Goal: Navigation & Orientation: Find specific page/section

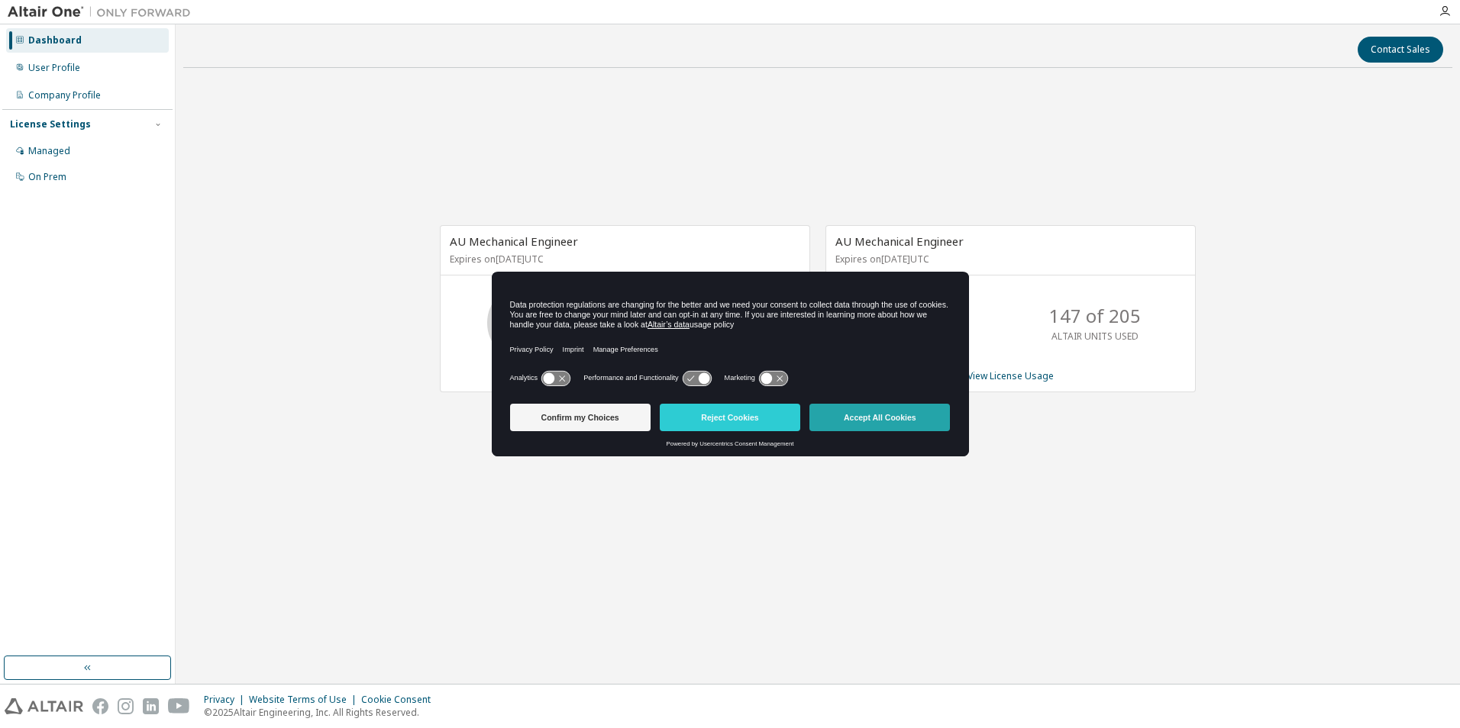
click at [867, 421] on button "Accept All Cookies" at bounding box center [879, 417] width 140 height 27
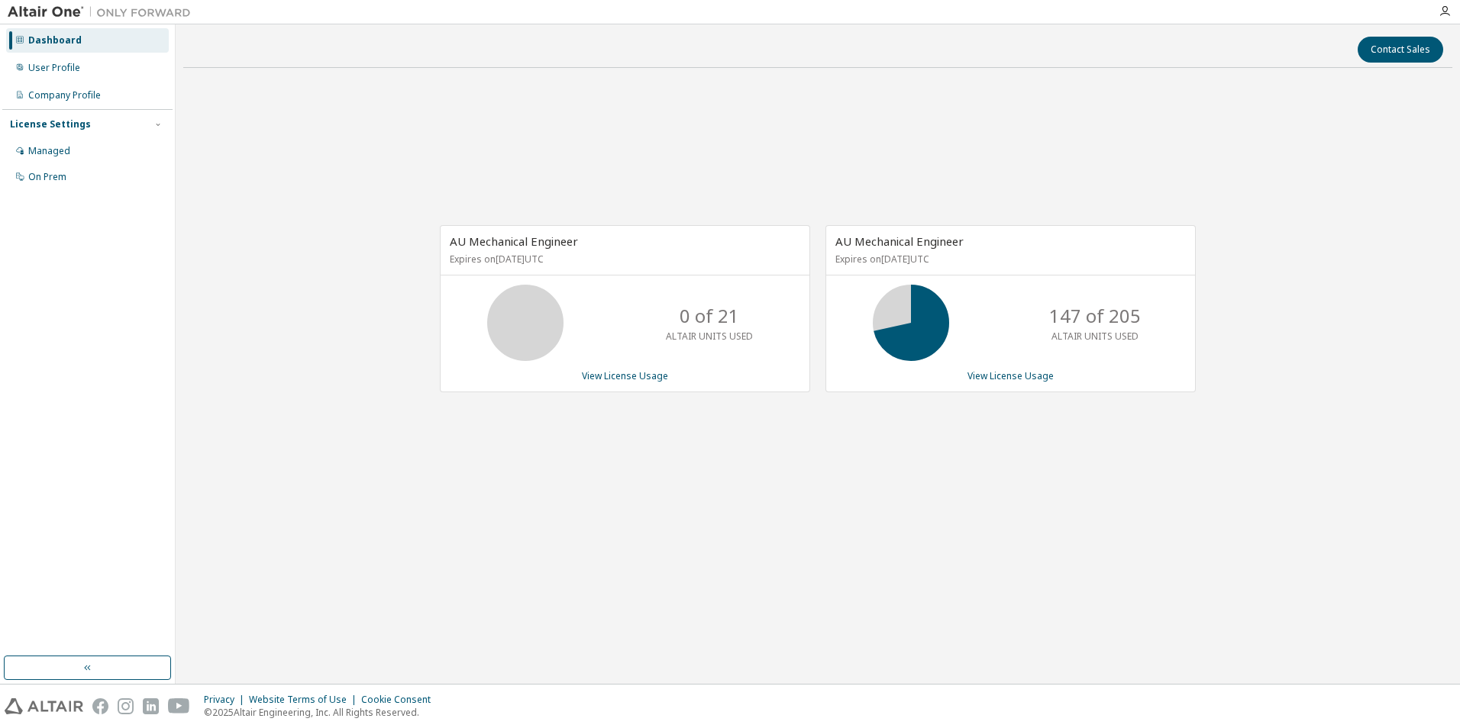
click at [700, 501] on div "AU Mechanical Engineer Expires on April 26, 2026 UTC 0 of 21 ALTAIR UNITS USED …" at bounding box center [817, 316] width 1269 height 473
click at [85, 69] on div "User Profile" at bounding box center [87, 68] width 163 height 24
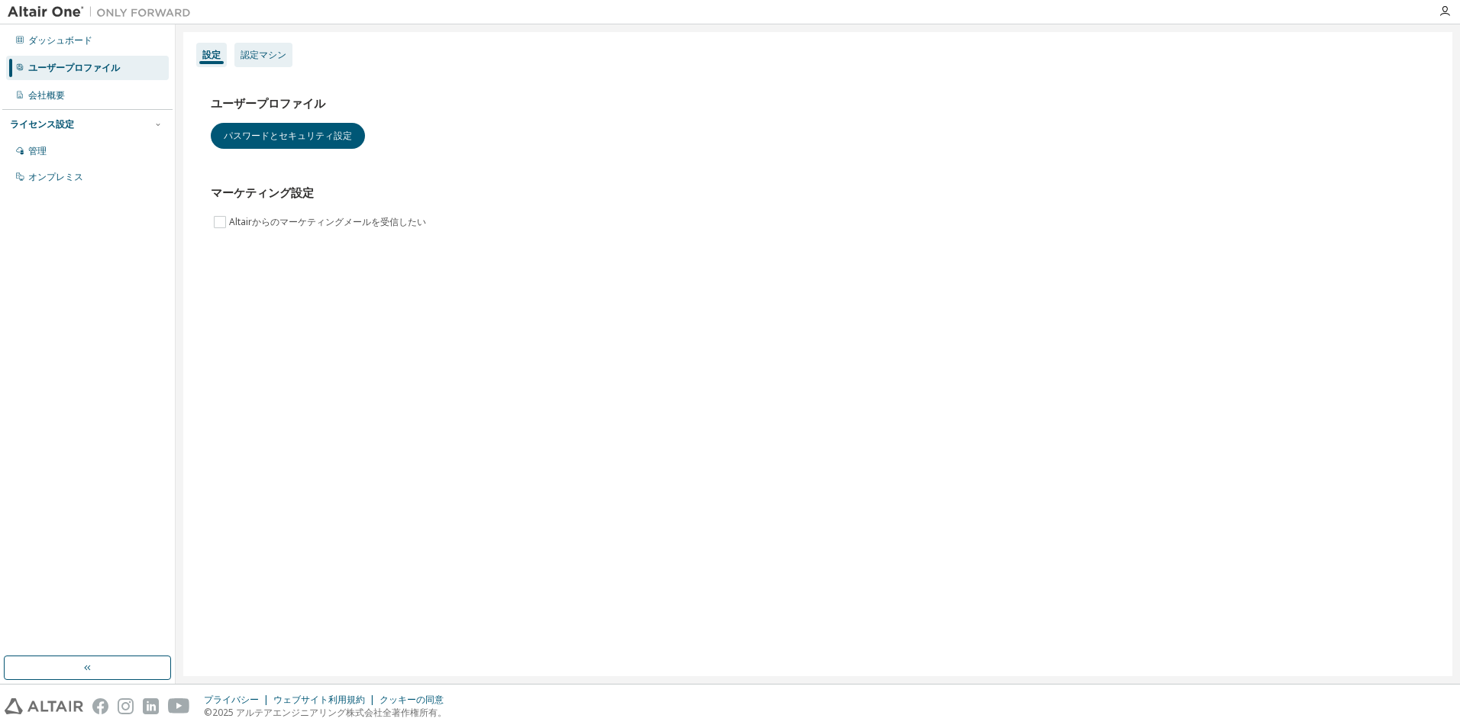
click at [257, 58] on div "認定マシン" at bounding box center [263, 55] width 46 height 12
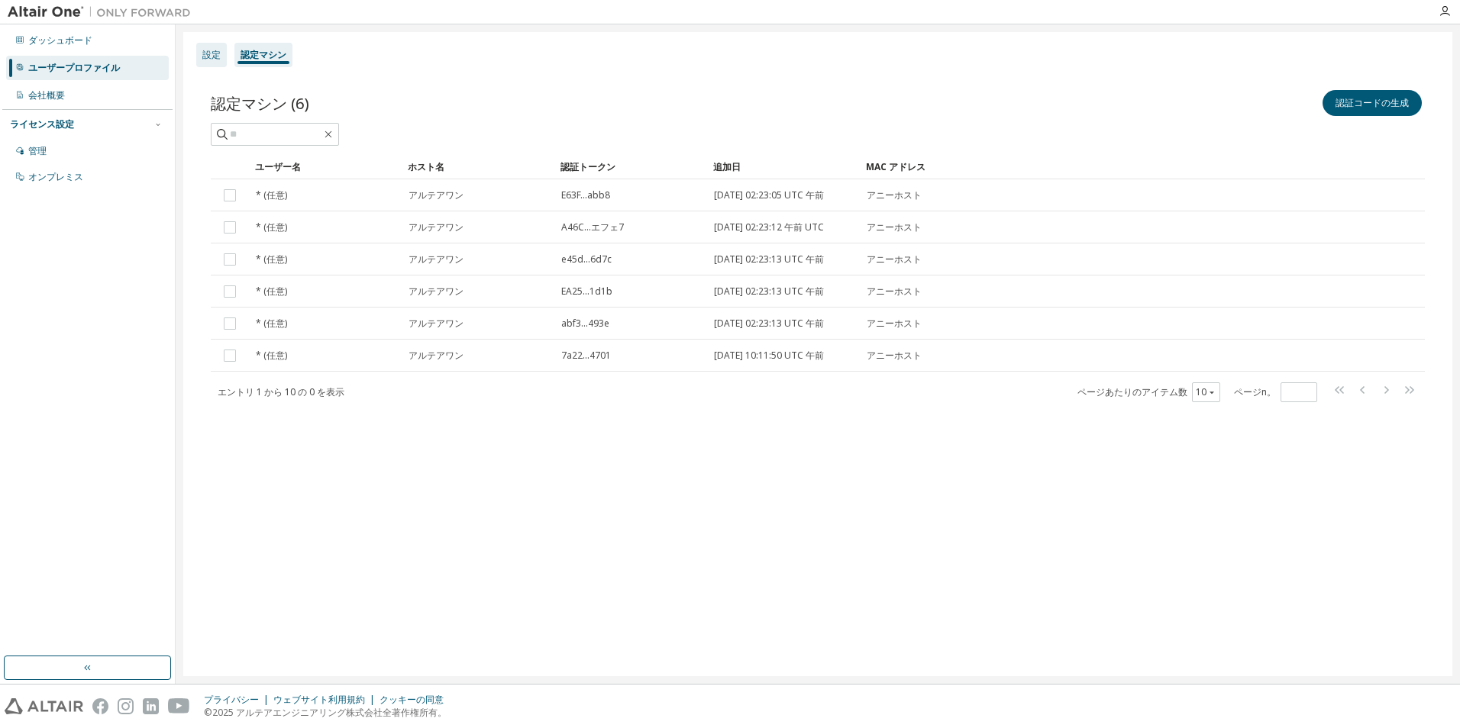
click at [197, 64] on div "設定" at bounding box center [211, 55] width 31 height 24
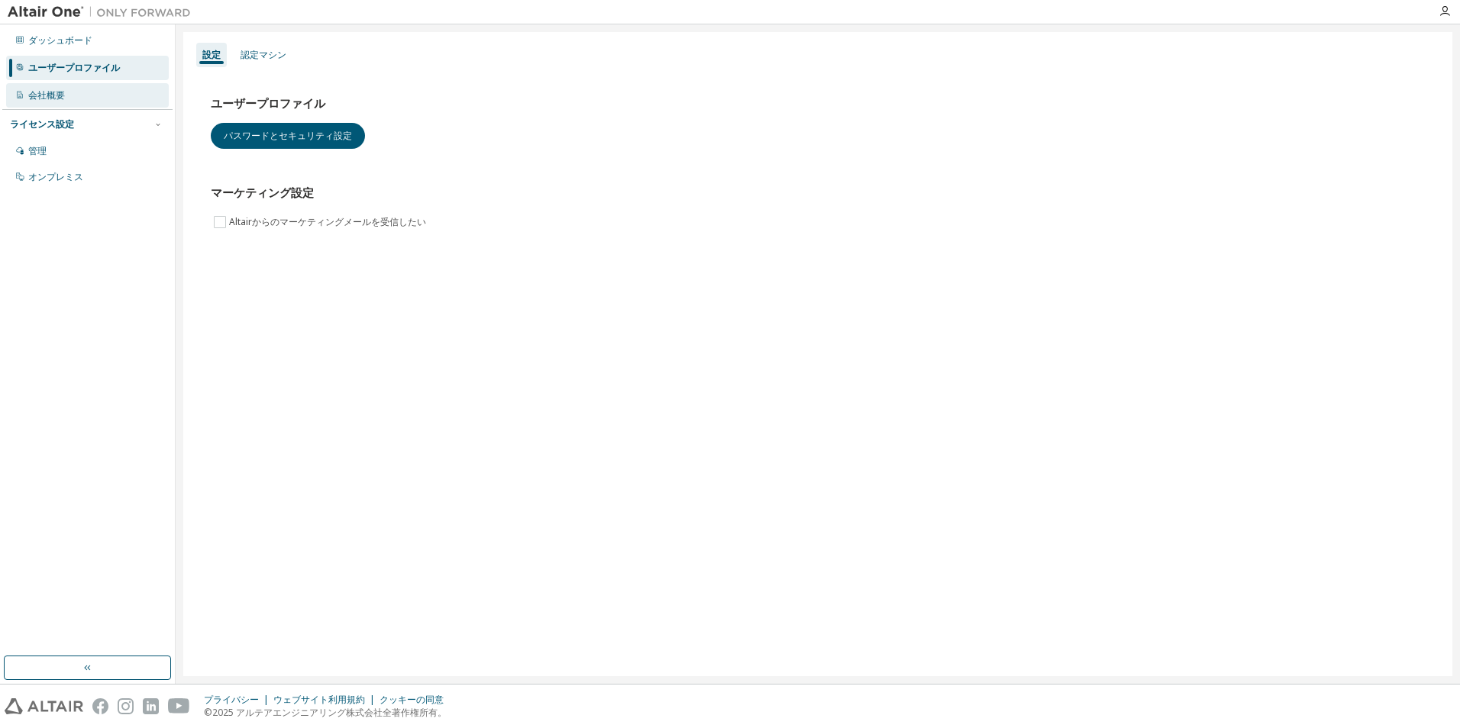
click at [37, 92] on div "会社概要" at bounding box center [46, 95] width 37 height 12
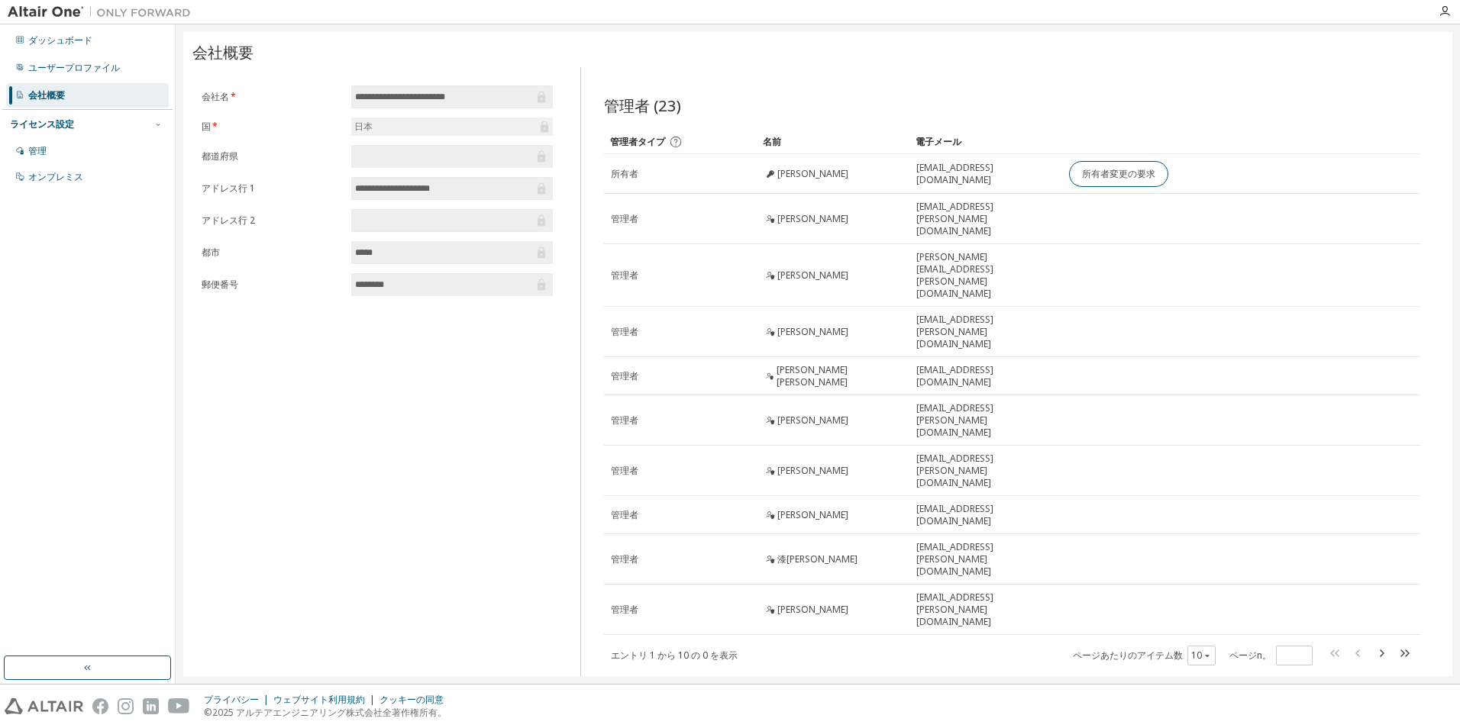
click at [421, 403] on div "**********" at bounding box center [377, 386] width 370 height 639
click at [83, 143] on div "管理" at bounding box center [87, 151] width 163 height 24
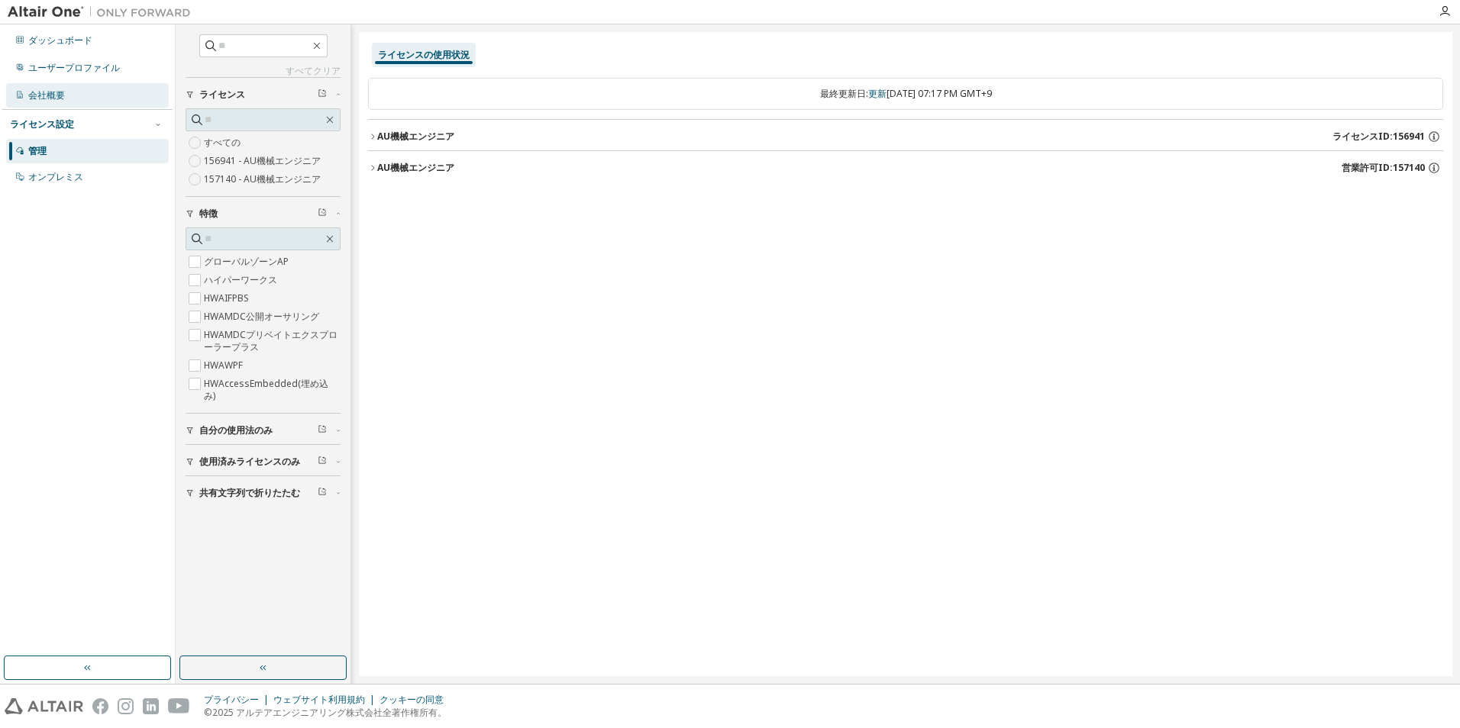
click at [100, 97] on div "会社概要" at bounding box center [87, 95] width 163 height 24
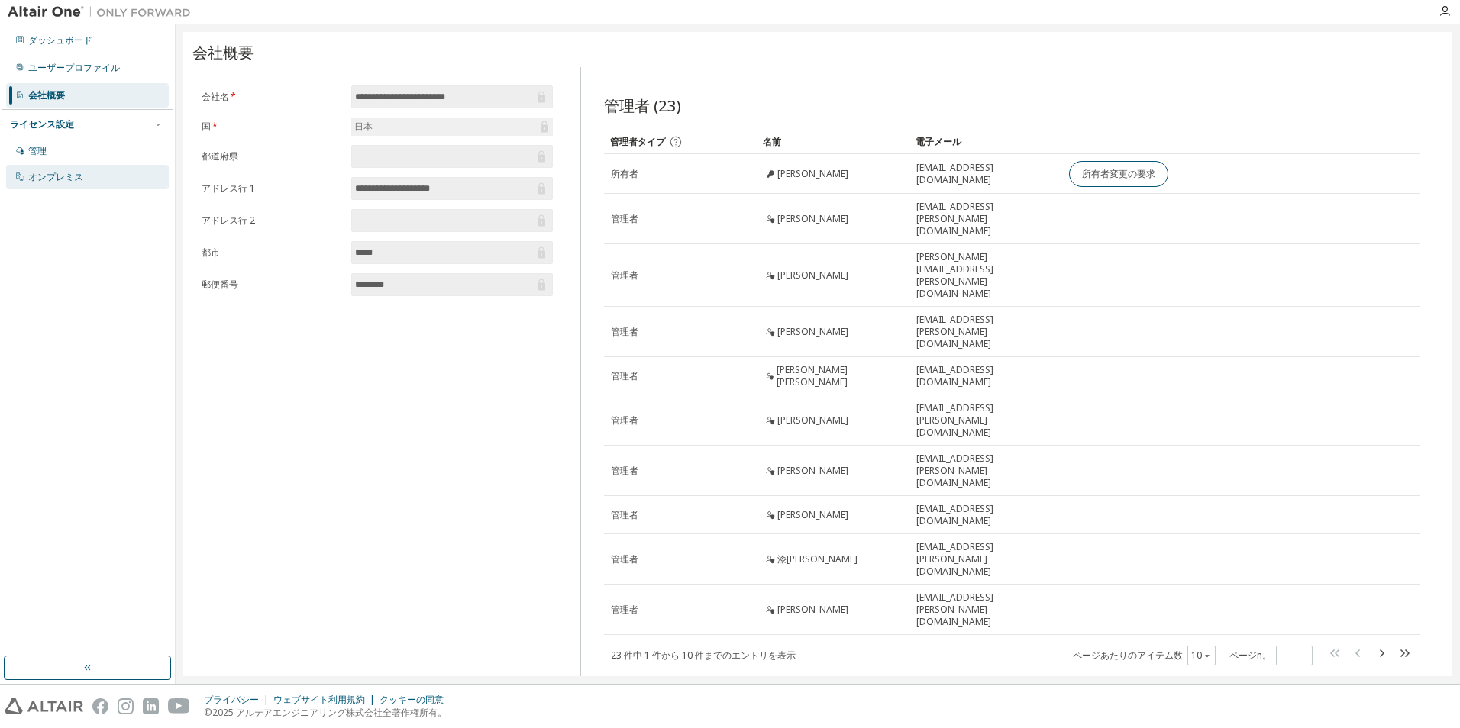
click at [92, 166] on div "オンプレミス" at bounding box center [87, 177] width 163 height 24
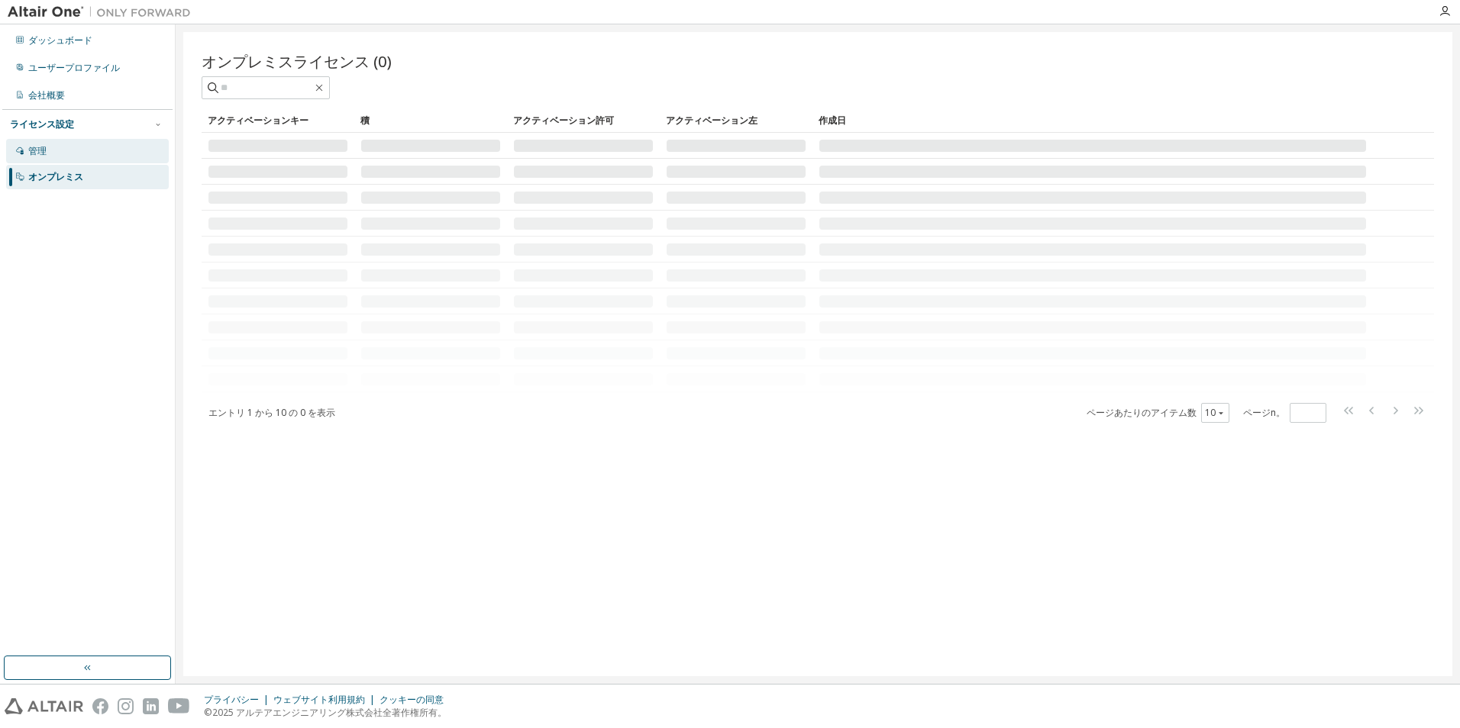
click at [91, 145] on div "管理" at bounding box center [87, 151] width 163 height 24
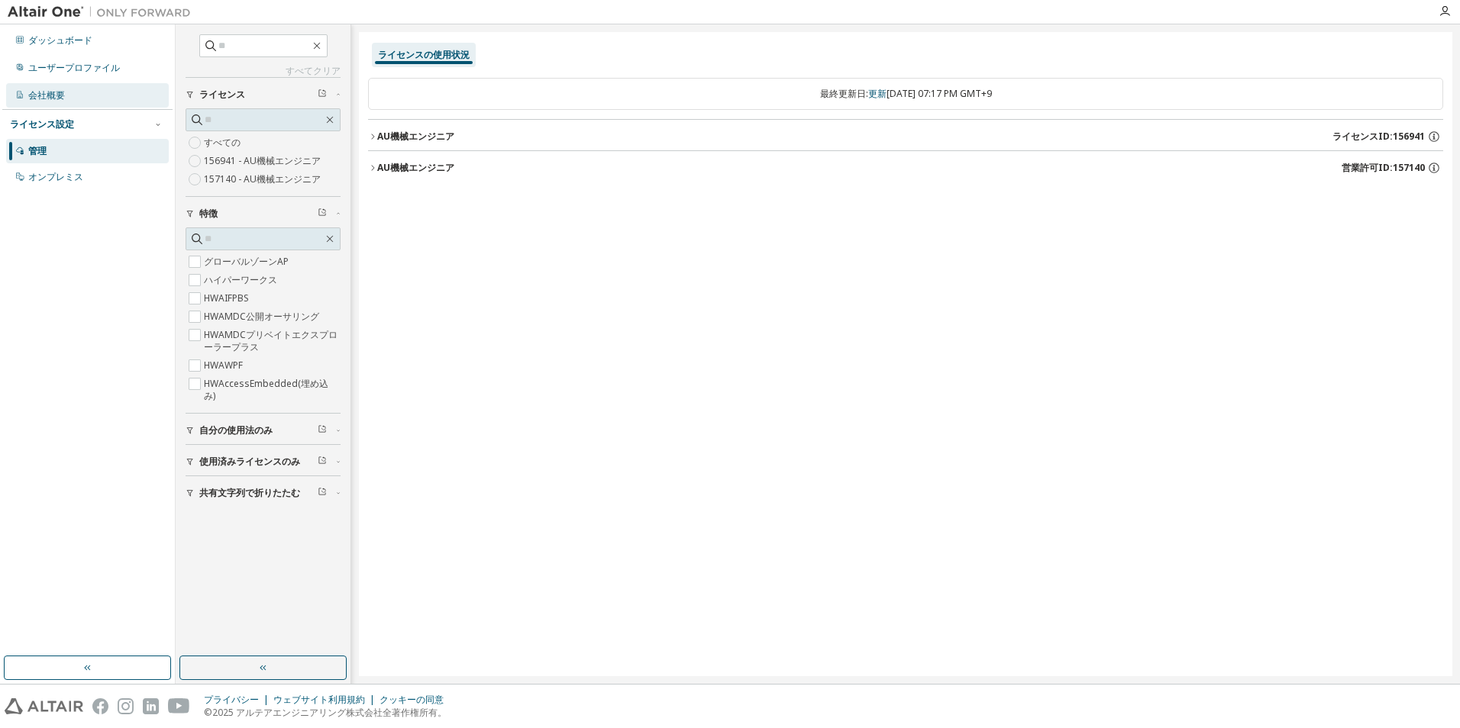
click at [49, 101] on div "会社概要" at bounding box center [46, 95] width 37 height 12
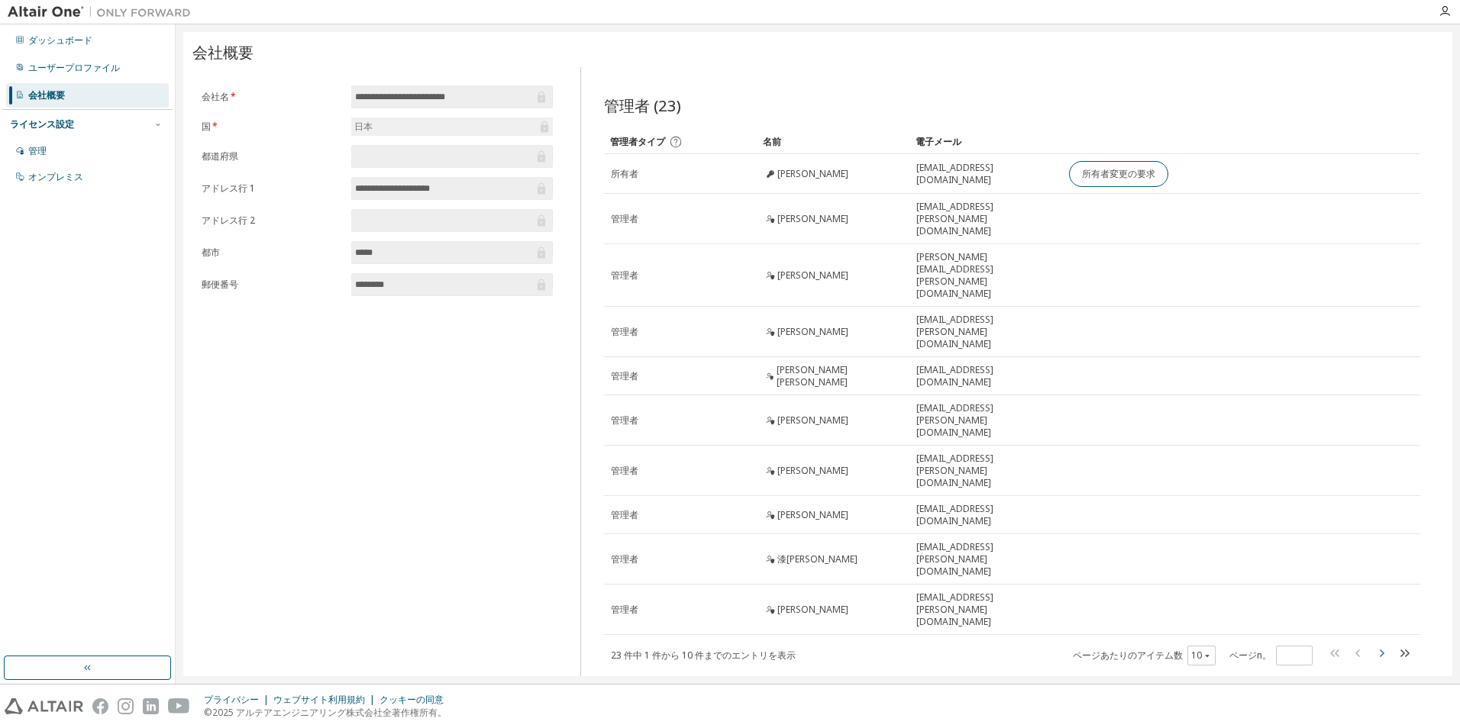
click at [1380, 644] on icon "button" at bounding box center [1381, 653] width 18 height 18
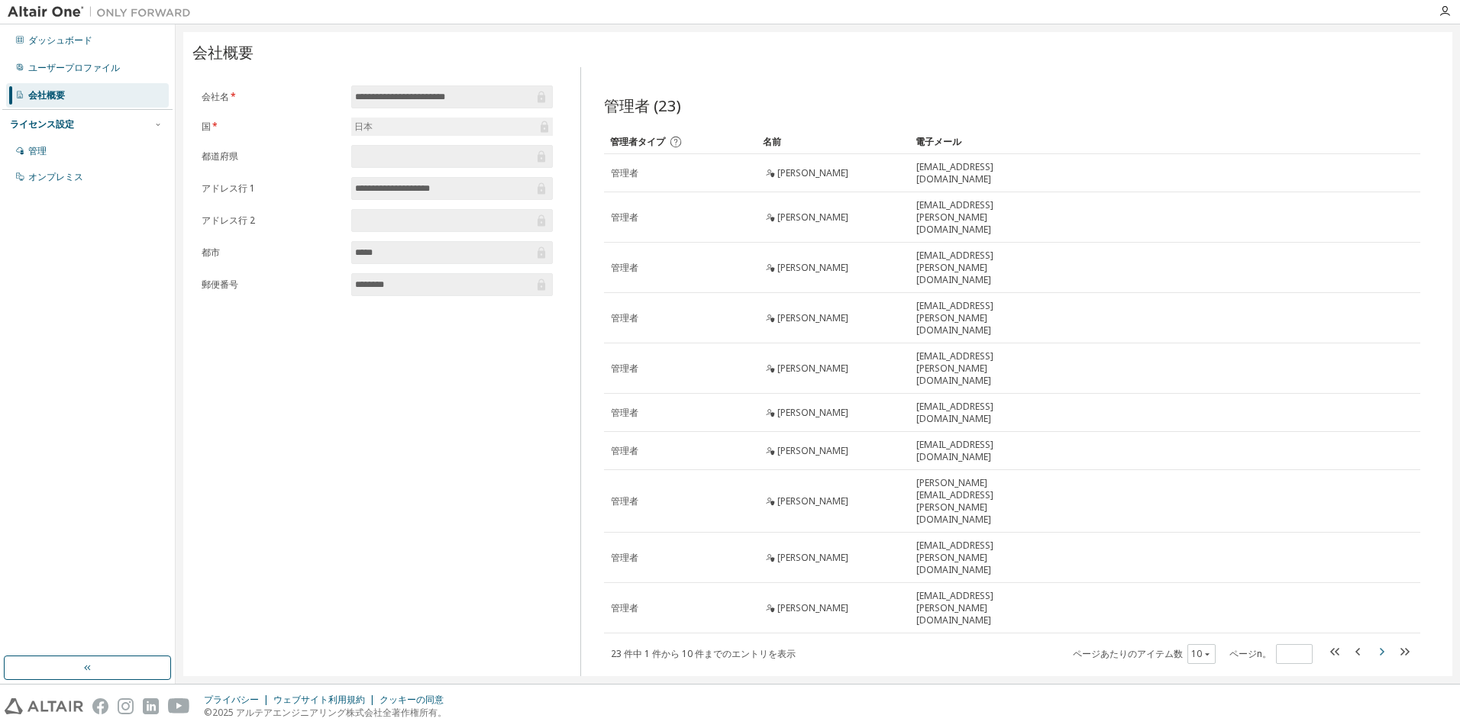
click at [1383, 648] on icon "button" at bounding box center [1382, 652] width 5 height 8
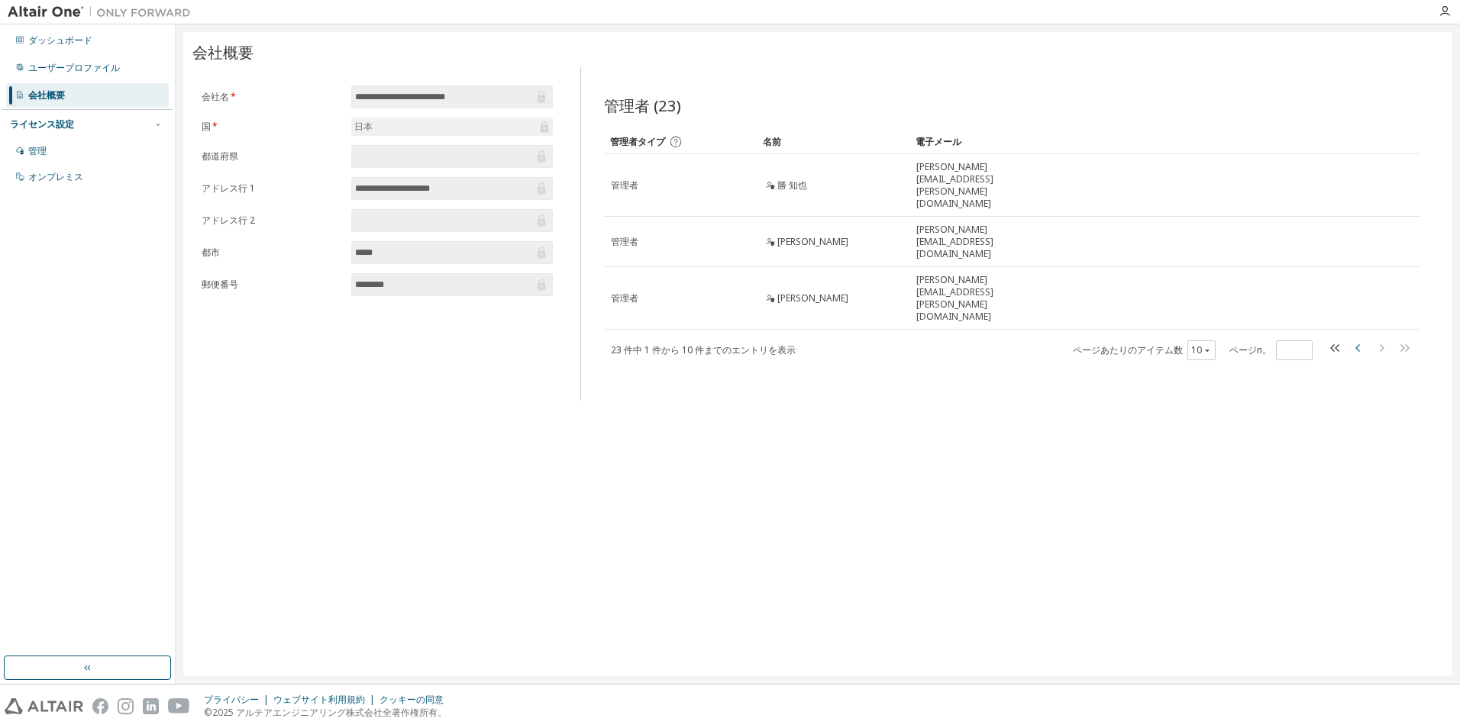
click at [1354, 339] on icon "button" at bounding box center [1358, 348] width 18 height 18
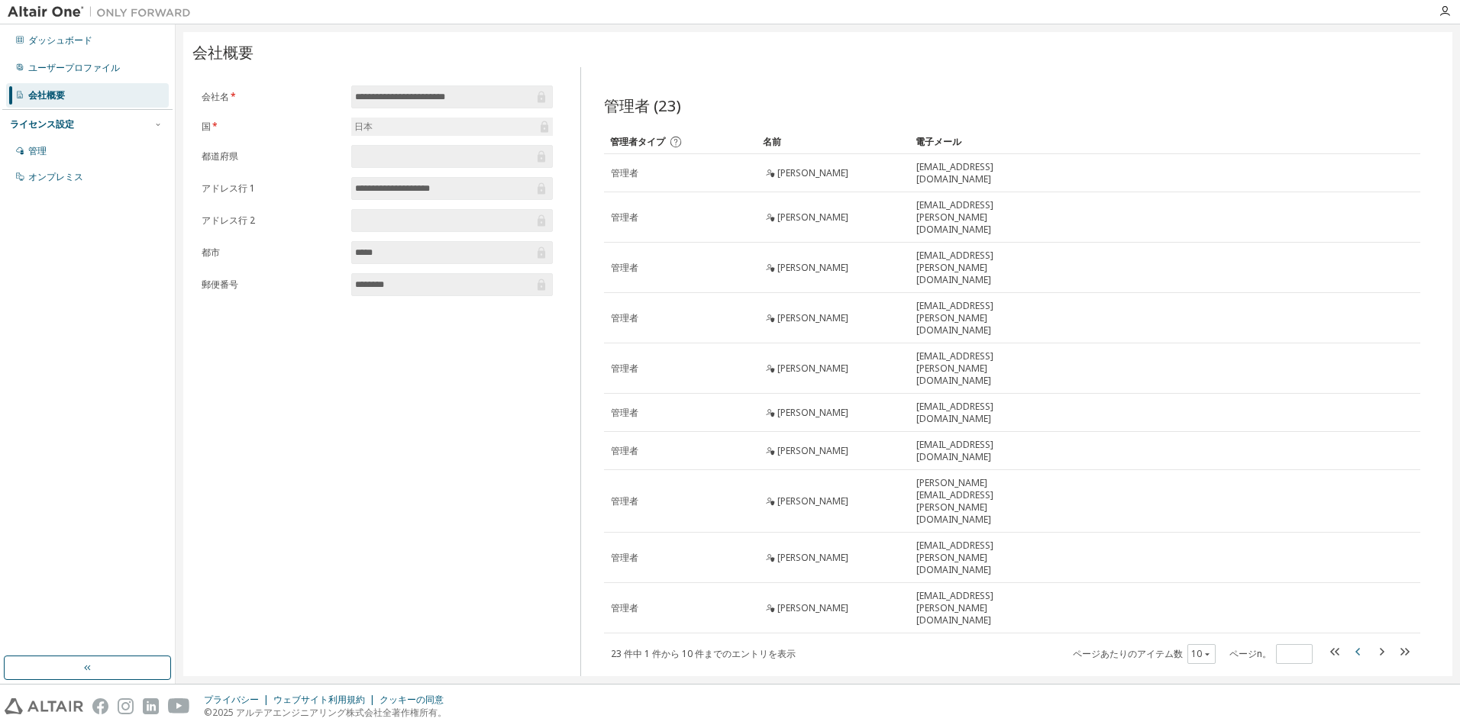
click at [1357, 648] on icon "button" at bounding box center [1357, 652] width 5 height 8
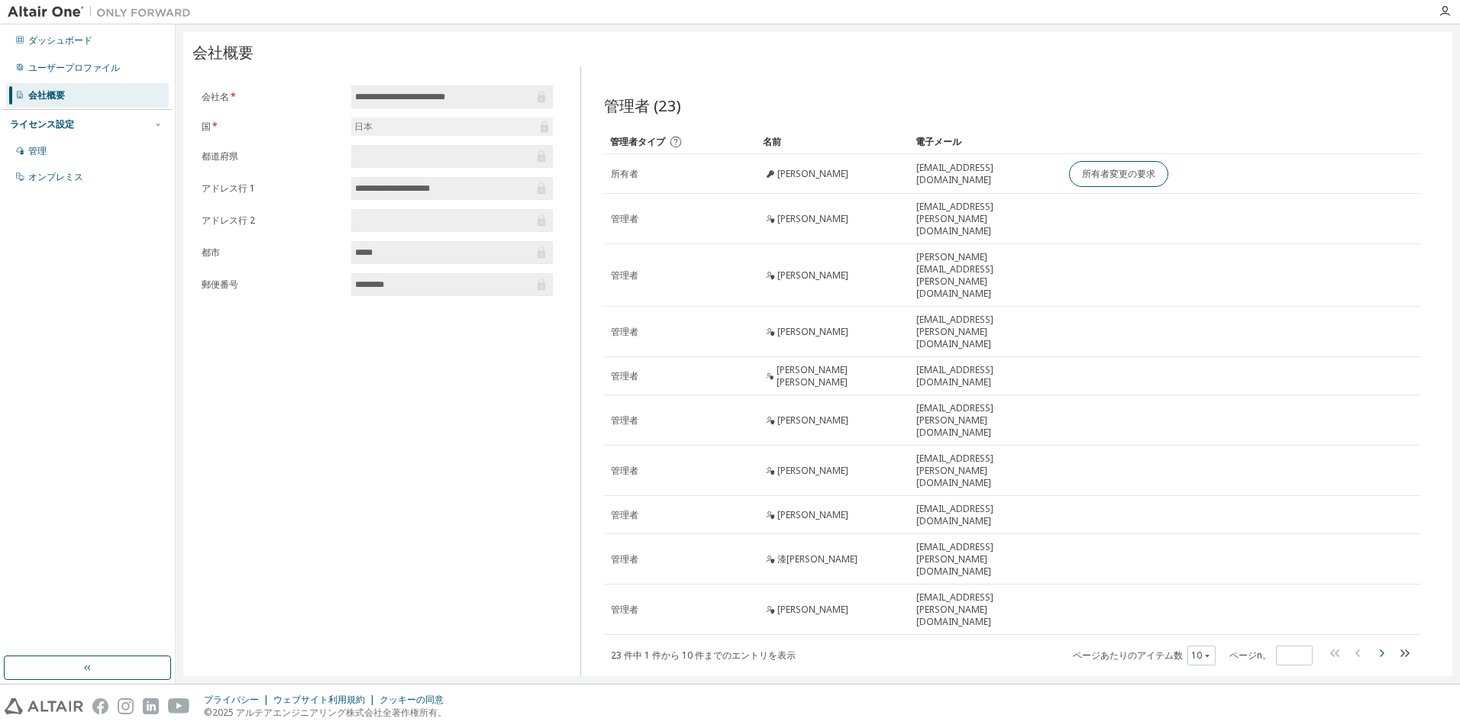
click at [1382, 650] on icon "button" at bounding box center [1382, 654] width 5 height 8
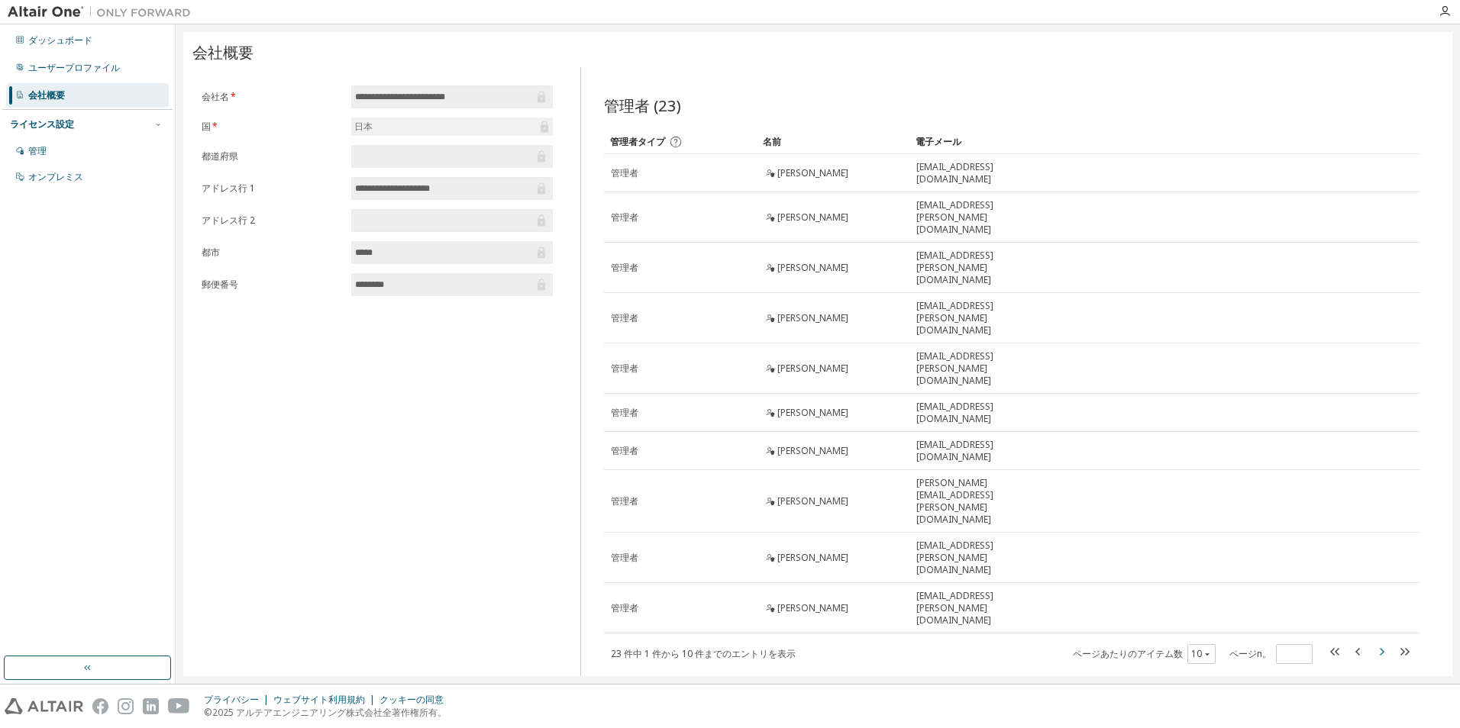
click at [1382, 648] on icon "button" at bounding box center [1382, 652] width 5 height 8
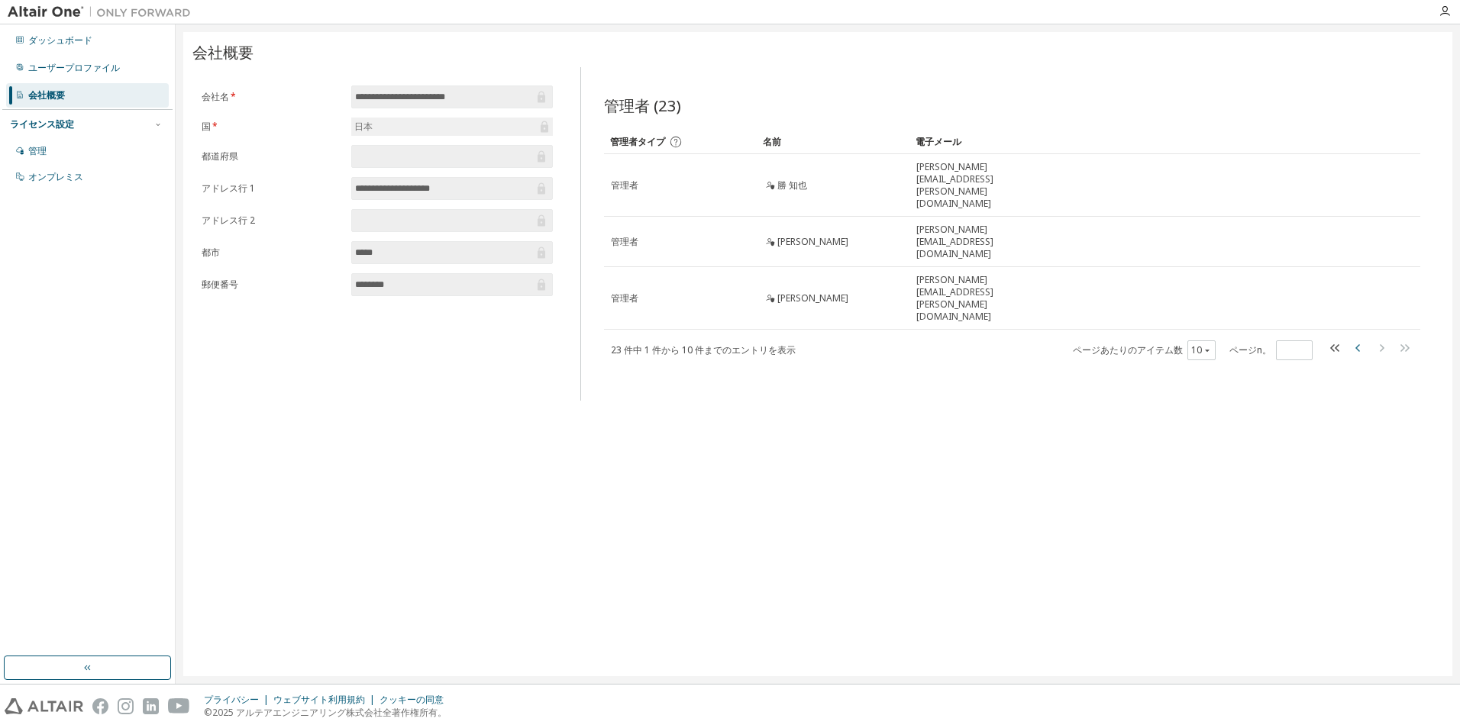
click at [1356, 339] on icon "button" at bounding box center [1358, 348] width 18 height 18
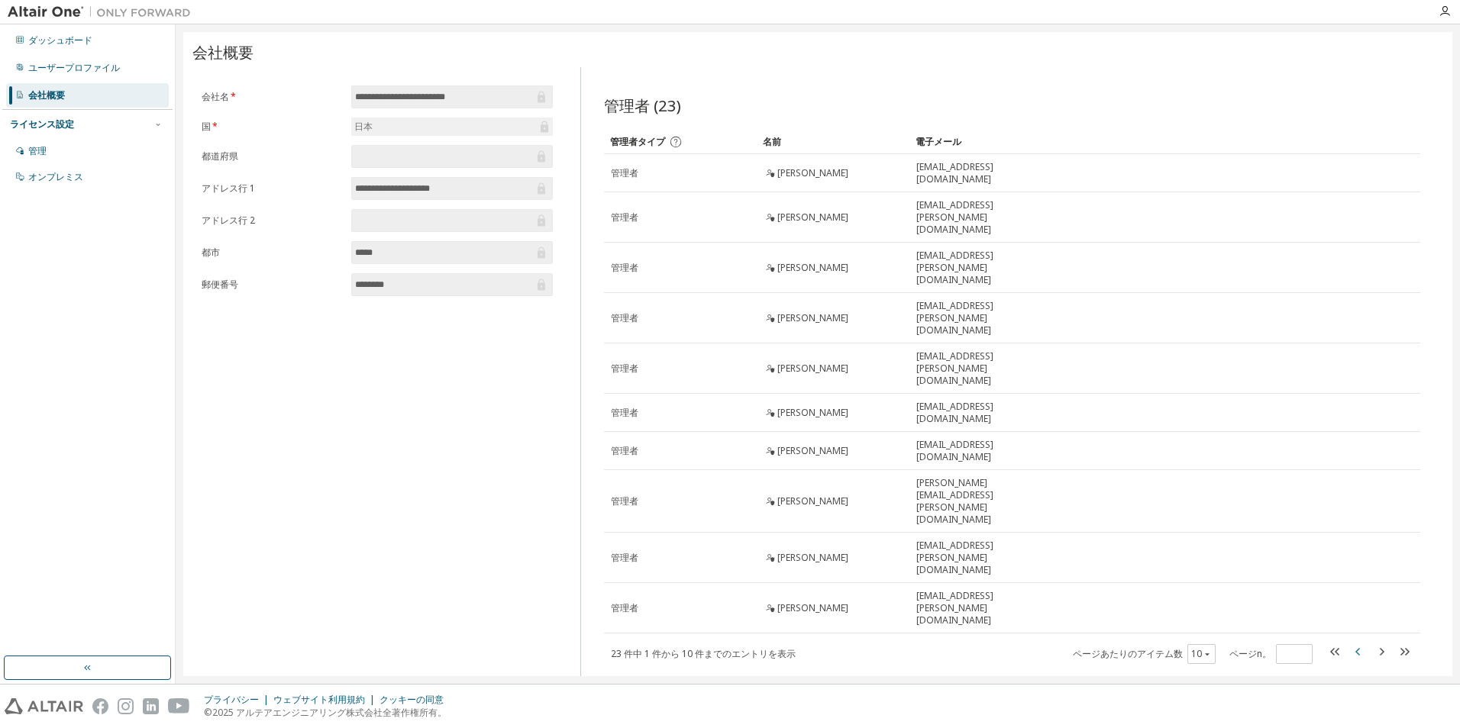
click at [1357, 648] on icon "button" at bounding box center [1357, 652] width 5 height 8
type input "*"
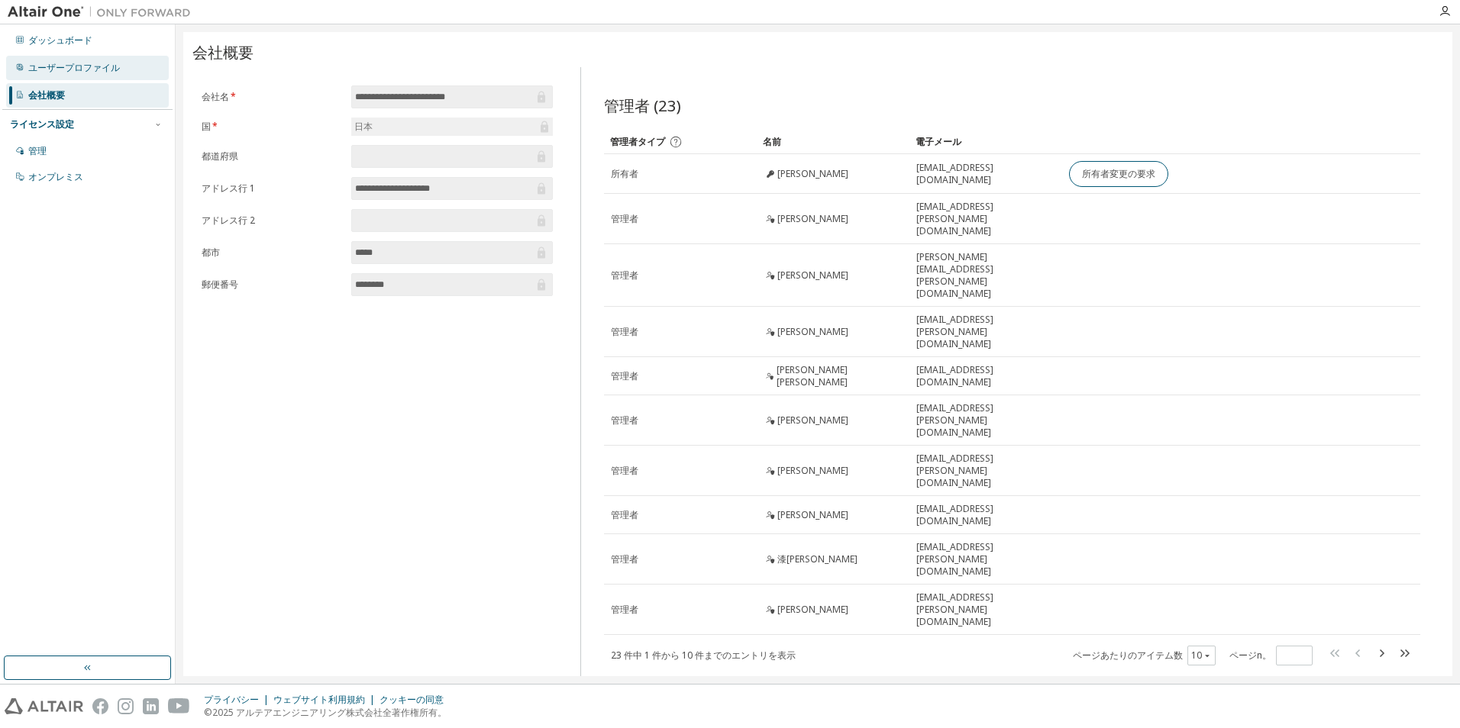
click at [91, 63] on div "ユーザープロファイル" at bounding box center [74, 68] width 92 height 12
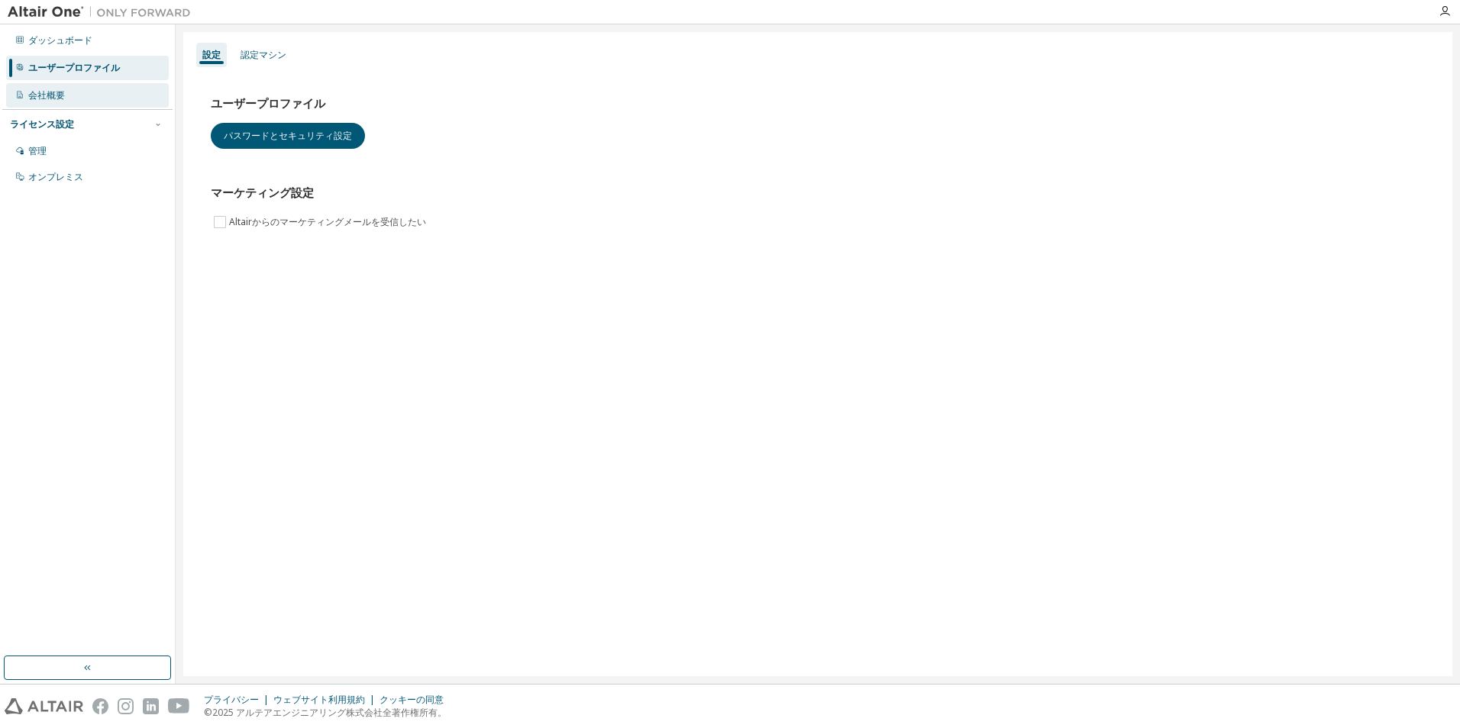
click at [57, 99] on div "会社概要" at bounding box center [46, 95] width 37 height 12
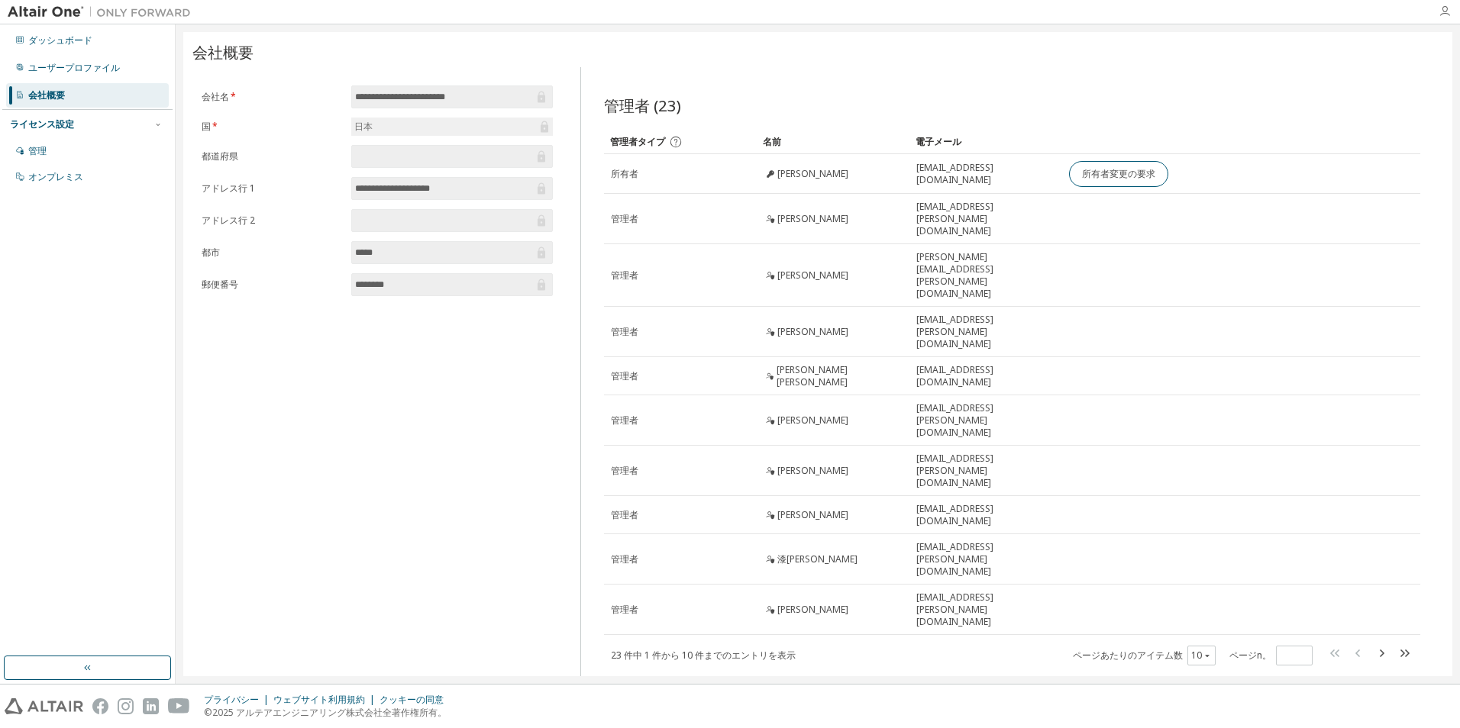
click at [1448, 18] on icon "button" at bounding box center [1444, 11] width 12 height 12
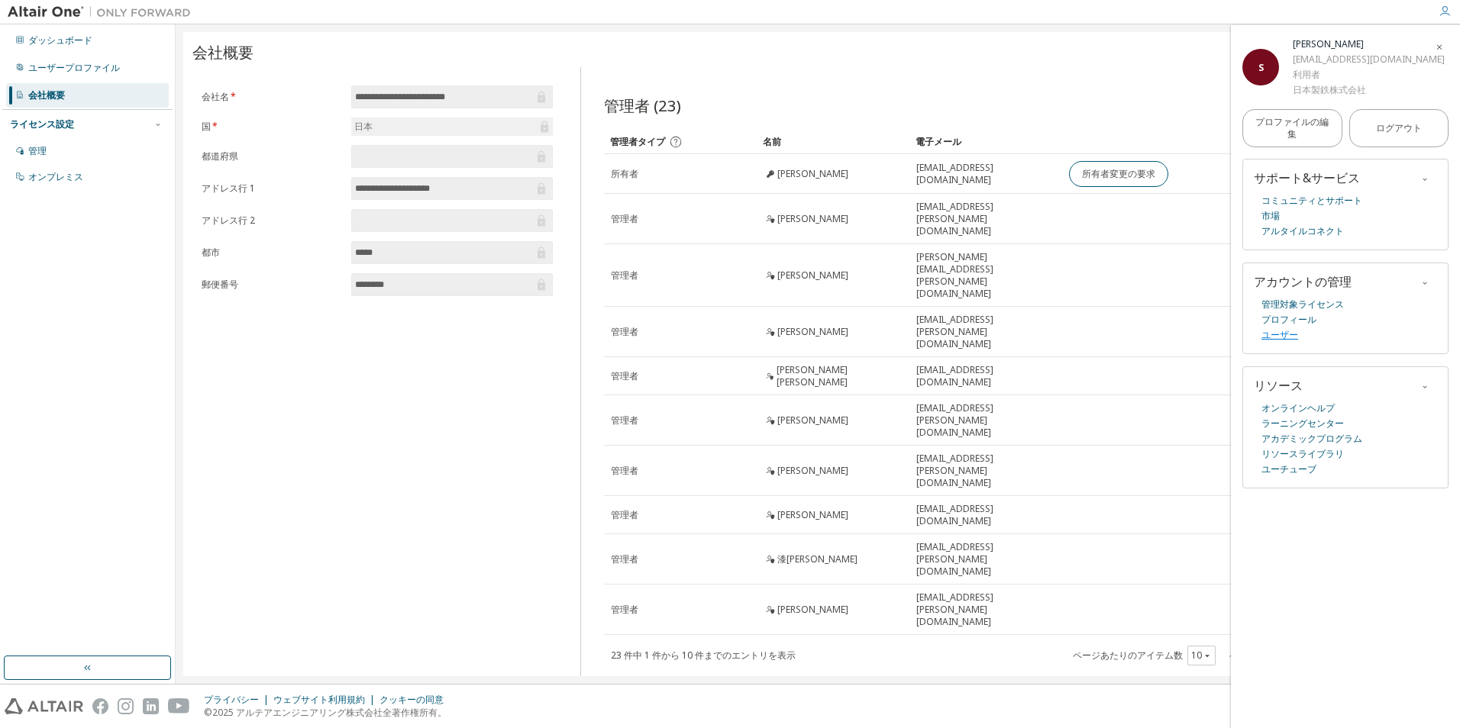
click at [1273, 343] on link "ユーザー" at bounding box center [1279, 335] width 37 height 15
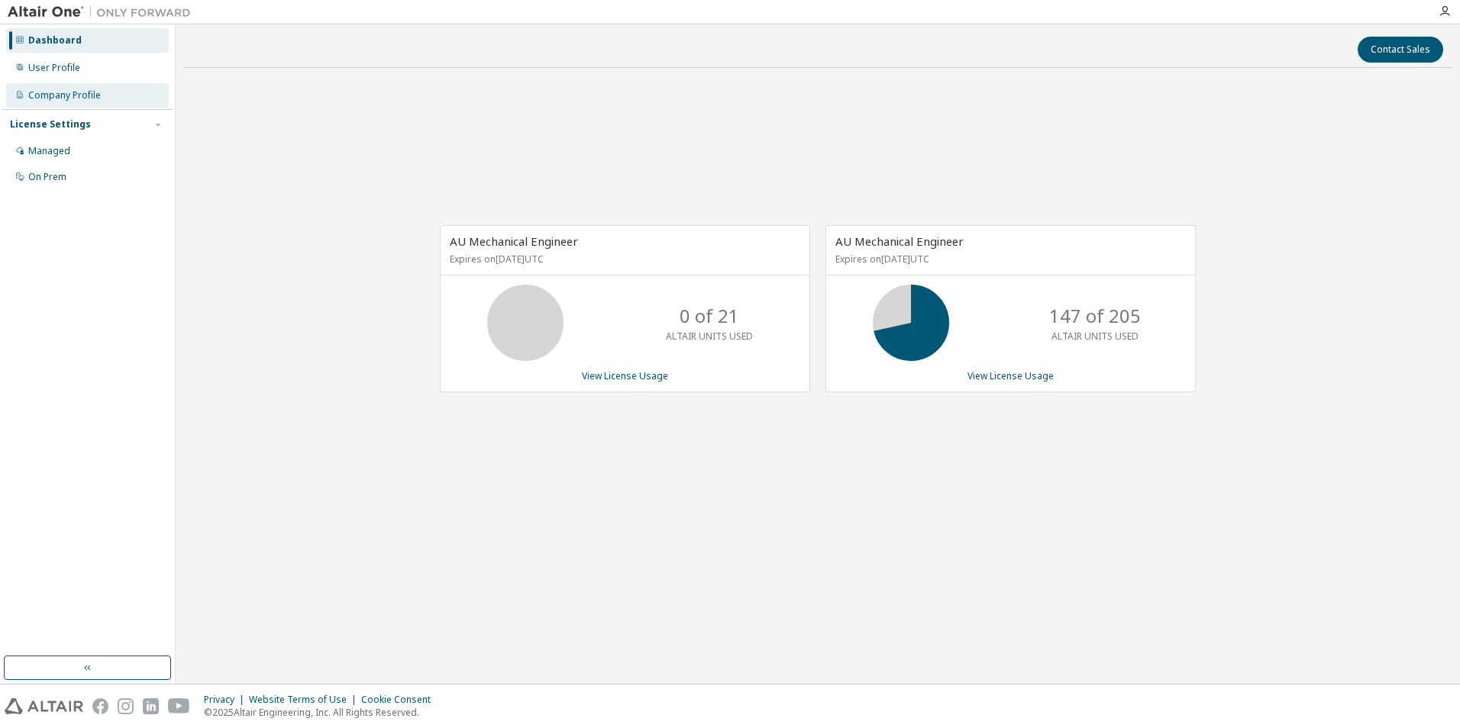
click at [78, 92] on div "Company Profile" at bounding box center [64, 95] width 73 height 12
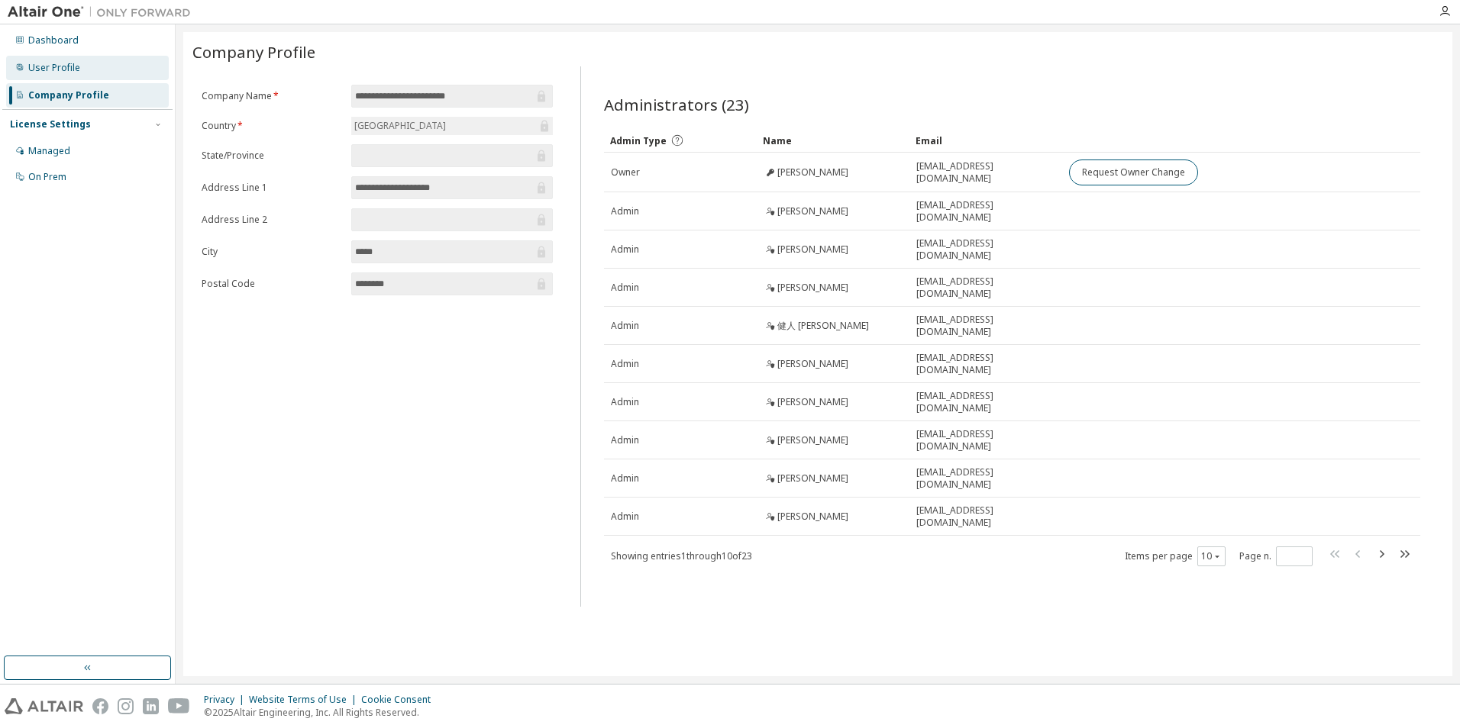
click at [60, 69] on div "User Profile" at bounding box center [54, 68] width 52 height 12
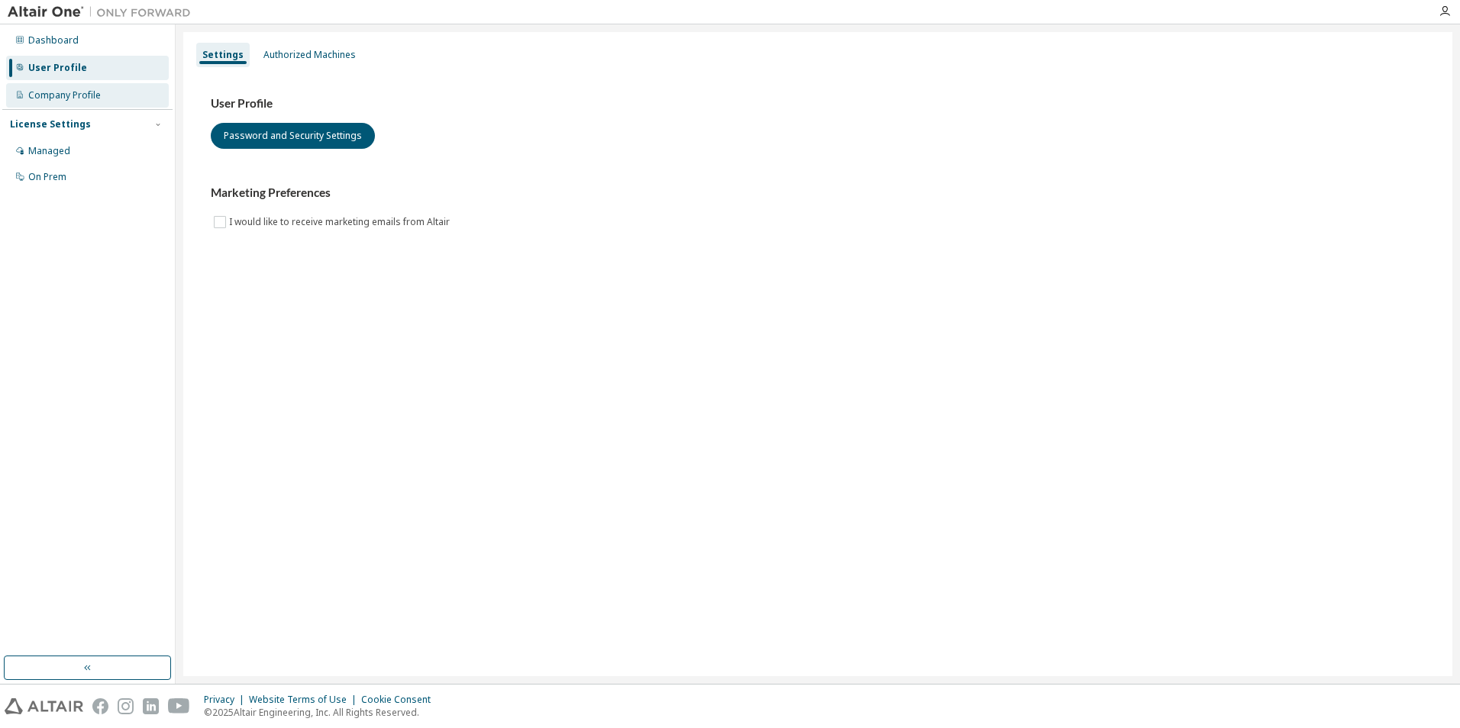
click at [84, 88] on div "Company Profile" at bounding box center [87, 95] width 163 height 24
